Goal: Task Accomplishment & Management: Manage account settings

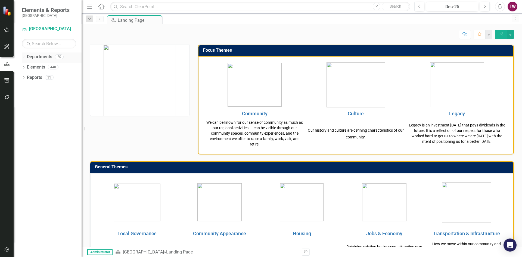
click at [24, 56] on icon "Dropdown" at bounding box center [24, 57] width 4 height 3
click at [27, 66] on icon at bounding box center [26, 67] width 1 height 3
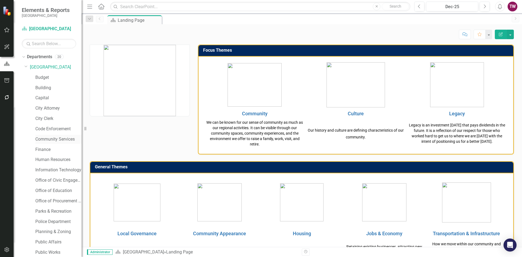
scroll to position [32, 0]
click at [43, 211] on link "Public Affairs" at bounding box center [58, 210] width 46 height 6
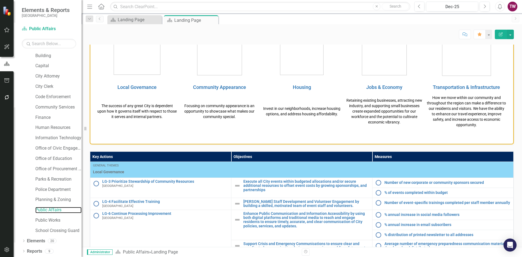
scroll to position [279, 0]
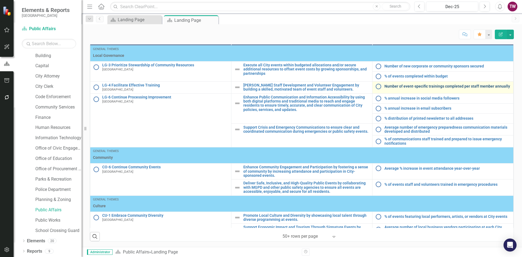
click at [392, 88] on link "Number of event-specific trainings completed per staff member annually" at bounding box center [447, 86] width 126 height 4
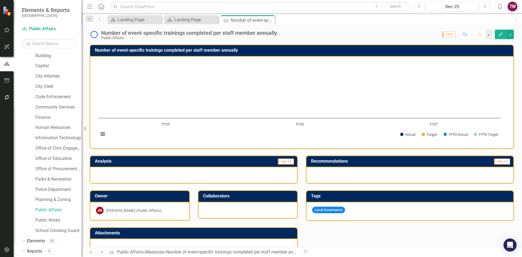
scroll to position [100, 0]
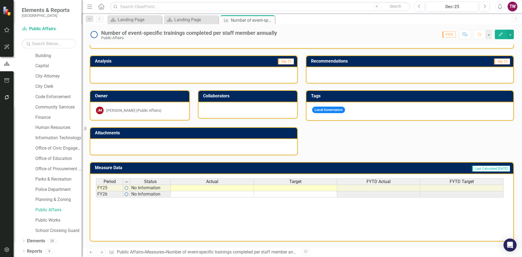
click at [227, 193] on td at bounding box center [212, 194] width 83 height 6
click at [292, 196] on td at bounding box center [295, 194] width 83 height 6
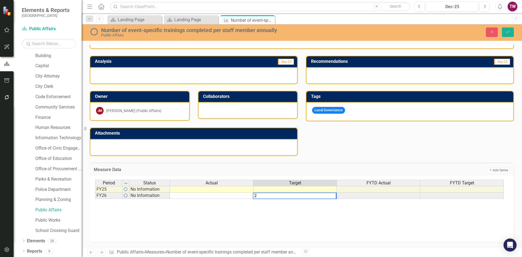
type textarea "2"
click at [287, 219] on div "Period Status Actual Target FYTD Actual FYTD Target FY25 No Information FY26 No…" at bounding box center [301, 207] width 413 height 54
click at [493, 33] on icon "Close" at bounding box center [491, 32] width 5 height 4
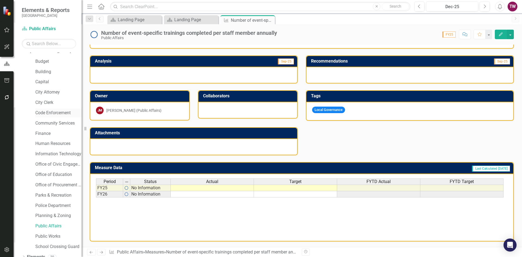
scroll to position [0, 0]
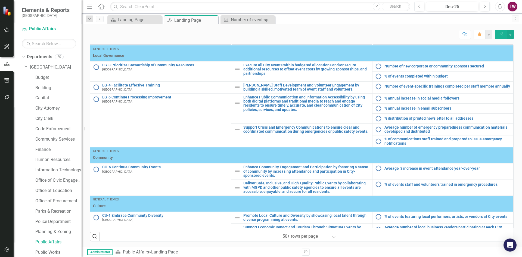
scroll to position [12, 0]
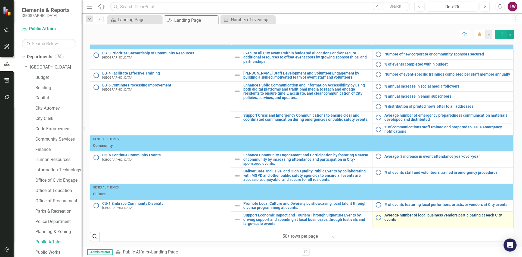
click at [396, 215] on link "Average number of local business vendors participating at each City events" at bounding box center [447, 217] width 126 height 8
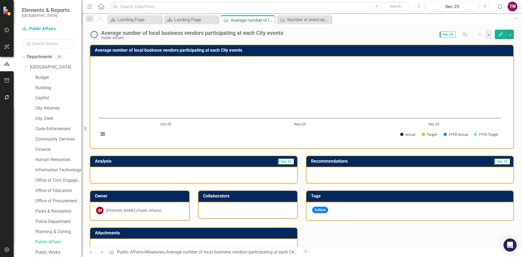
scroll to position [134, 0]
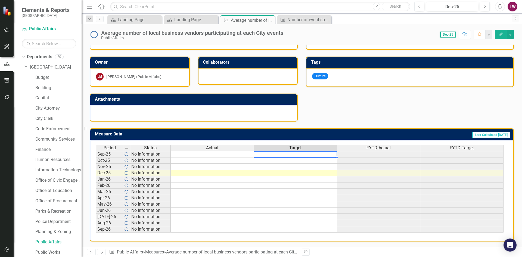
click at [280, 155] on td at bounding box center [295, 154] width 83 height 7
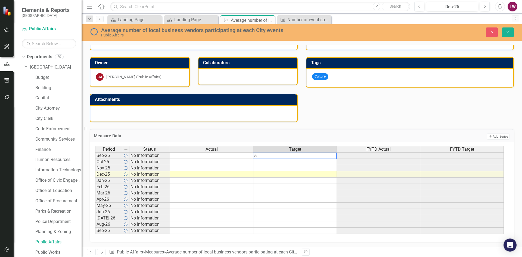
type textarea "5"
click at [284, 162] on td at bounding box center [294, 162] width 83 height 6
click at [327, 154] on td "5.00" at bounding box center [294, 155] width 83 height 7
drag, startPoint x: 336, startPoint y: 158, endPoint x: 326, endPoint y: 229, distance: 71.6
click at [95, 229] on div "Period Status Actual Target FYTD Actual FYTD Target Sep-25 No Information 5.00 …" at bounding box center [95, 193] width 0 height 94
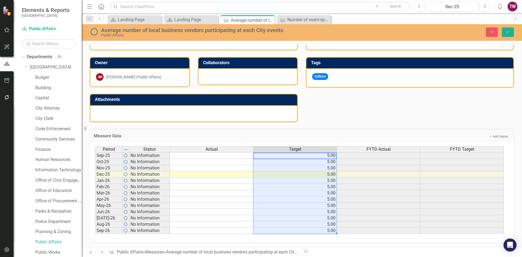
click at [228, 156] on td at bounding box center [211, 155] width 83 height 7
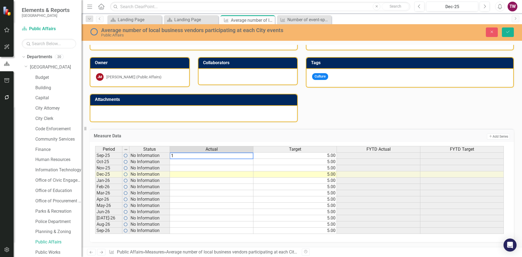
click at [227, 159] on textarea "1" at bounding box center [212, 155] width 84 height 7
type textarea "1"
click at [227, 164] on td at bounding box center [211, 162] width 83 height 6
type textarea "2"
click at [227, 171] on td at bounding box center [211, 168] width 83 height 6
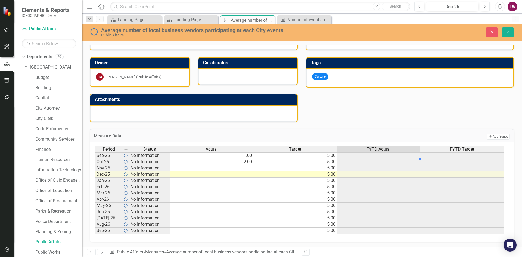
click at [400, 156] on td at bounding box center [378, 155] width 83 height 7
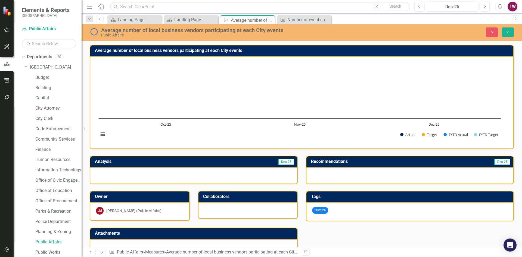
scroll to position [134, 0]
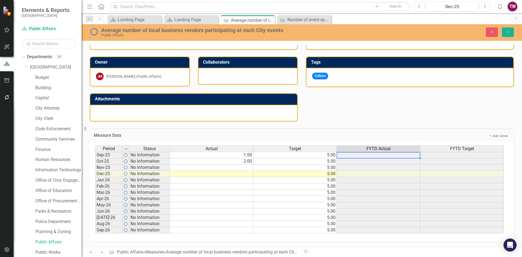
click at [188, 169] on td at bounding box center [211, 167] width 83 height 6
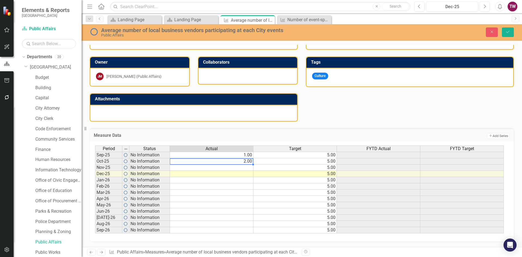
click at [246, 159] on td "2.00" at bounding box center [211, 161] width 83 height 6
drag, startPoint x: 252, startPoint y: 163, endPoint x: 246, endPoint y: 229, distance: 65.8
click at [95, 229] on div "Period Status Actual Target FYTD Actual FYTD Target Sep-25 No Information 1.00 …" at bounding box center [95, 189] width 0 height 88
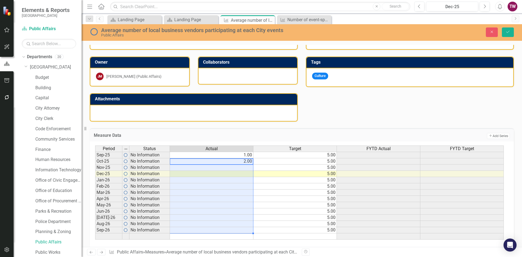
type textarea "2"
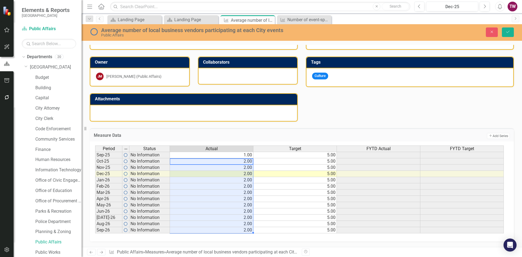
click at [268, 220] on td "5.00" at bounding box center [294, 217] width 83 height 6
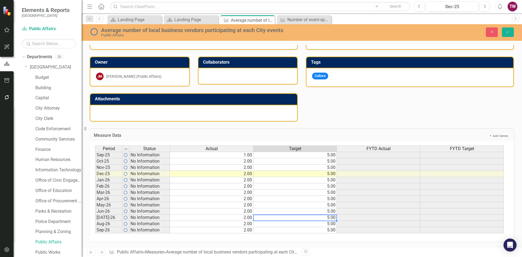
click at [295, 219] on td "5.00" at bounding box center [294, 217] width 83 height 6
click at [388, 152] on th "FYTD Actual" at bounding box center [378, 148] width 83 height 6
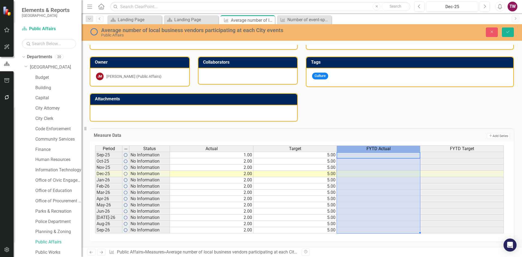
click at [389, 154] on td at bounding box center [378, 155] width 83 height 7
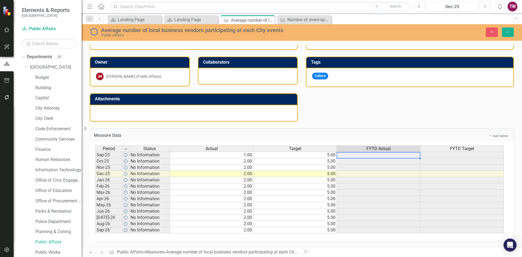
click at [403, 158] on td at bounding box center [378, 155] width 83 height 7
click at [401, 163] on td at bounding box center [378, 161] width 83 height 6
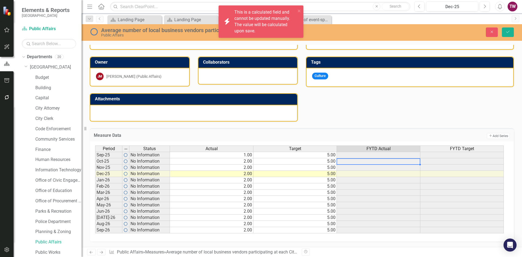
click at [402, 155] on td at bounding box center [378, 155] width 83 height 7
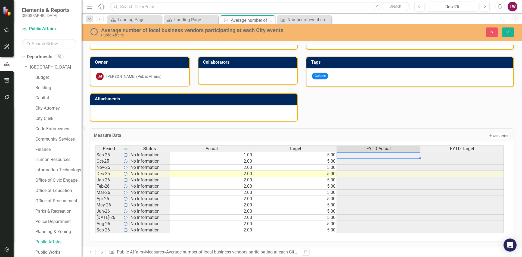
click at [239, 188] on td "2.00" at bounding box center [211, 186] width 83 height 6
click at [506, 32] on icon "Save" at bounding box center [507, 32] width 5 height 4
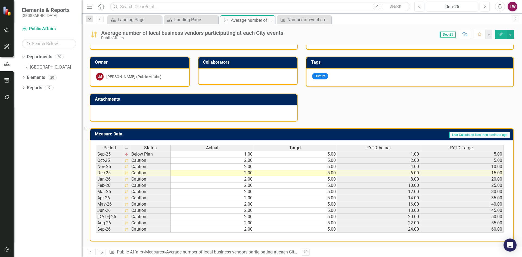
scroll to position [0, 0]
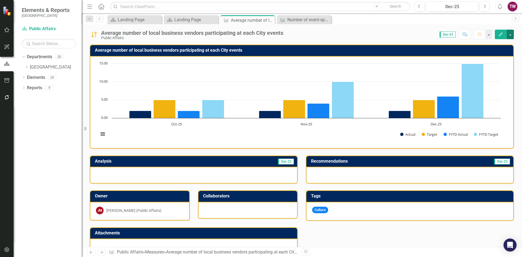
click at [509, 35] on button "button" at bounding box center [510, 35] width 7 height 10
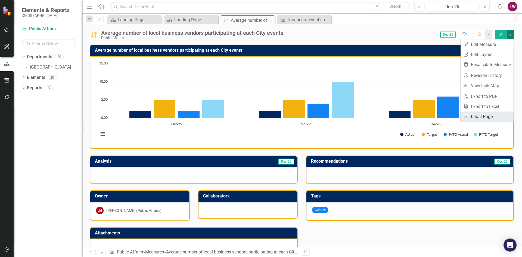
click at [482, 116] on link "Email Email Page" at bounding box center [486, 116] width 53 height 10
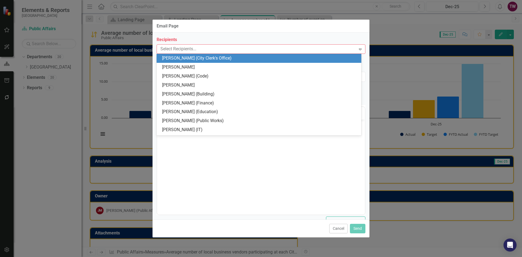
click at [168, 48] on div at bounding box center [257, 48] width 198 height 7
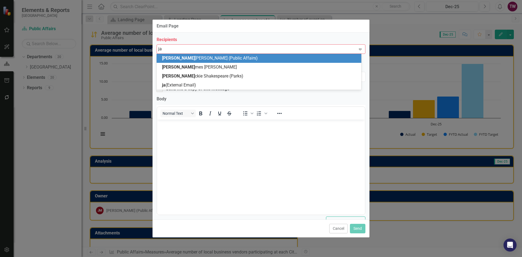
type input "jam"
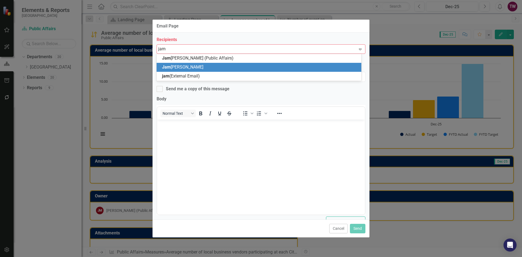
click at [175, 69] on span "Jam [PERSON_NAME]" at bounding box center [182, 66] width 41 height 5
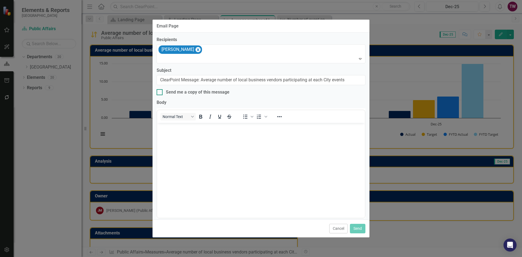
click at [158, 91] on input "Send me a copy of this message" at bounding box center [159, 91] width 4 height 4
checkbox input "true"
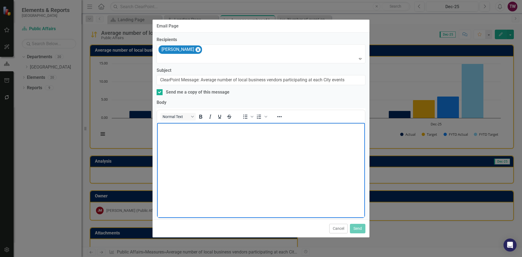
click at [183, 136] on body "Rich Text Area. Press ALT-0 for help." at bounding box center [261, 164] width 208 height 82
click at [177, 129] on p "fi" at bounding box center [260, 127] width 205 height 7
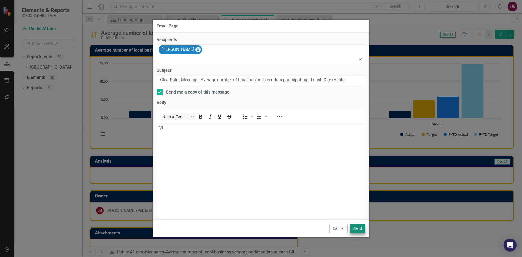
click at [360, 227] on button "Send" at bounding box center [357, 229] width 15 height 10
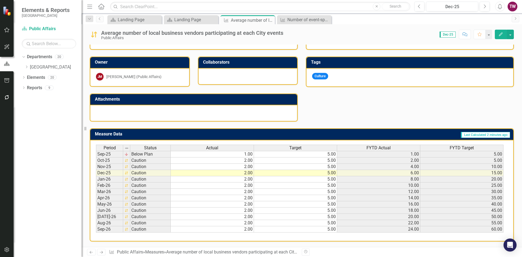
scroll to position [107, 0]
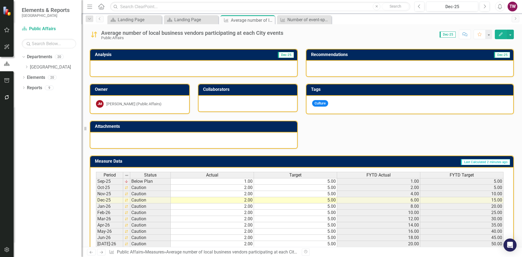
click at [373, 193] on td "4.00" at bounding box center [378, 194] width 83 height 6
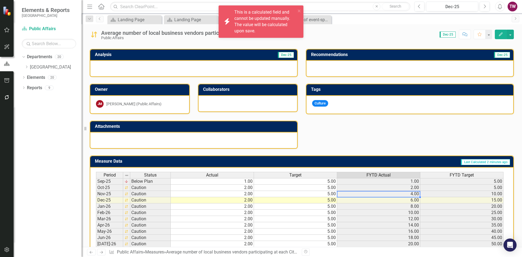
scroll to position [134, 0]
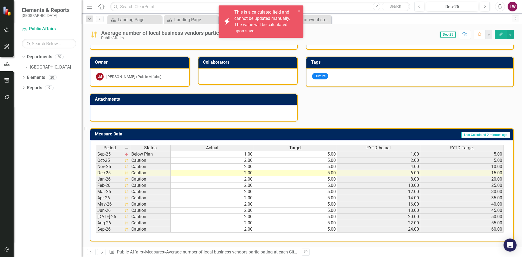
click at [297, 11] on div "icon.bolt This is a calculated field and cannot be updated manually. The value …" at bounding box center [259, 22] width 77 height 28
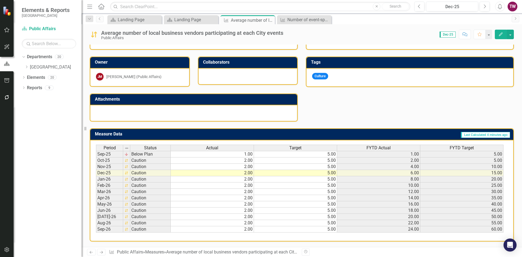
click at [499, 35] on icon "Edit" at bounding box center [500, 34] width 5 height 4
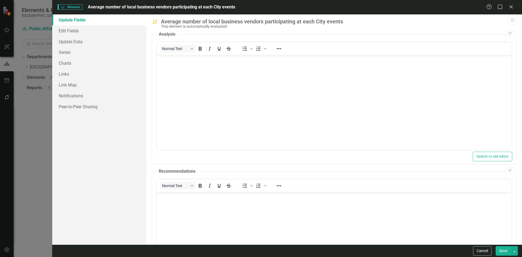
scroll to position [0, 0]
click at [33, 129] on div "Measure Measure Average number of local business vendors participating at each …" at bounding box center [261, 128] width 522 height 257
click at [510, 6] on icon "Close" at bounding box center [510, 6] width 7 height 5
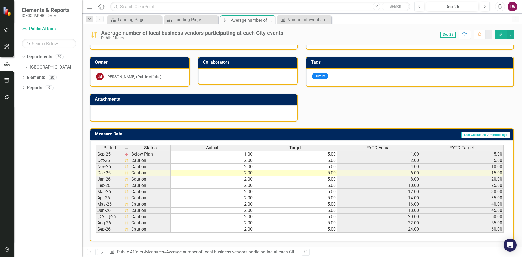
click at [504, 36] on button "Edit" at bounding box center [501, 35] width 12 height 10
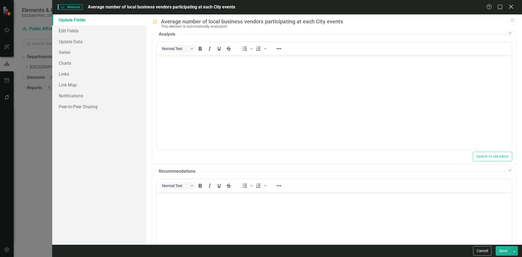
click at [512, 9] on icon "Close" at bounding box center [510, 6] width 7 height 5
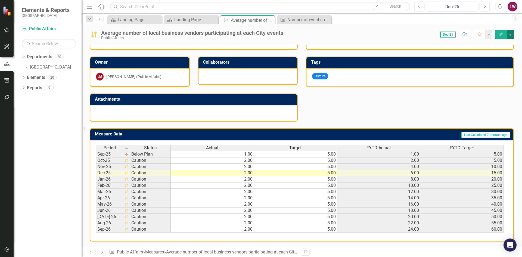
click at [508, 33] on button "button" at bounding box center [510, 35] width 7 height 10
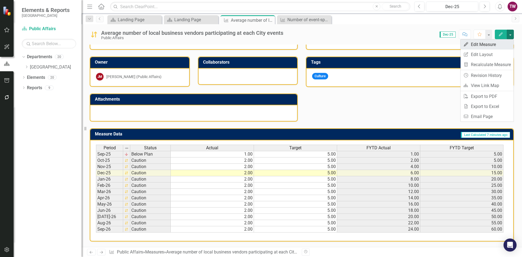
click at [493, 41] on link "Edit Edit Measure" at bounding box center [486, 44] width 53 height 10
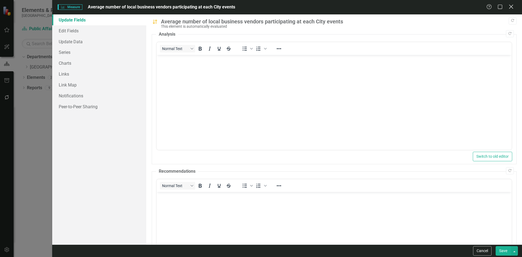
click at [510, 8] on icon at bounding box center [511, 7] width 4 height 4
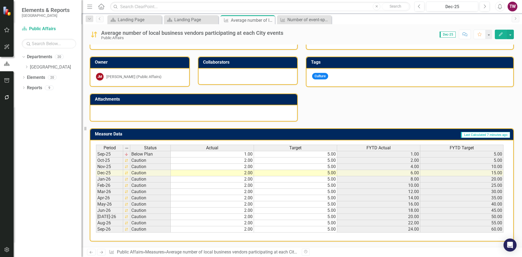
click at [254, 166] on td "5.00" at bounding box center [295, 167] width 83 height 6
click at [241, 162] on td "2.00" at bounding box center [212, 160] width 83 height 6
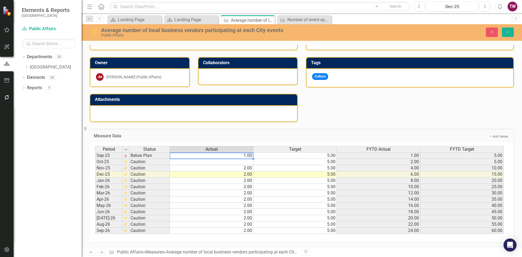
click at [243, 157] on td "1.00" at bounding box center [211, 155] width 83 height 7
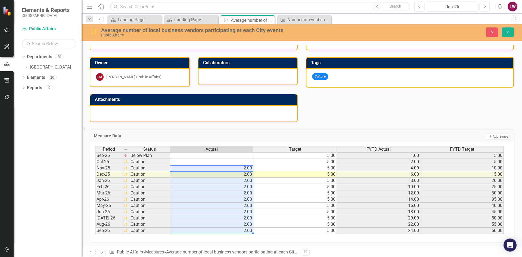
drag, startPoint x: 238, startPoint y: 167, endPoint x: 238, endPoint y: 230, distance: 63.6
click at [238, 230] on tbody "Sep-25 Below Plan 5.00 1.00 5.00 Oct-25 Caution 5.00 2.00 5.00 Nov-25 Caution 2…" at bounding box center [299, 193] width 409 height 82
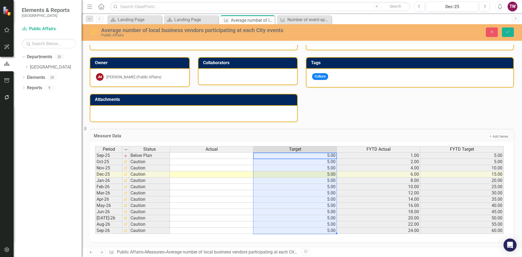
drag, startPoint x: 326, startPoint y: 156, endPoint x: 327, endPoint y: 231, distance: 75.0
click at [327, 231] on tbody "Sep-25 Below Plan 5.00 1.00 5.00 Oct-25 Caution 5.00 2.00 5.00 Nov-25 Caution 5…" at bounding box center [299, 193] width 409 height 82
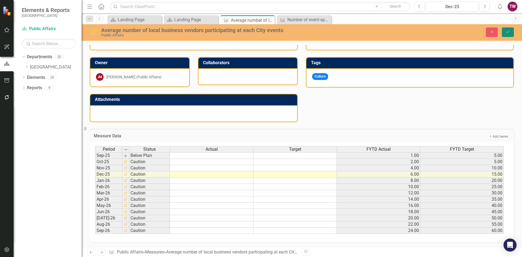
click at [509, 33] on icon "Save" at bounding box center [507, 32] width 5 height 4
